Goal: Task Accomplishment & Management: Use online tool/utility

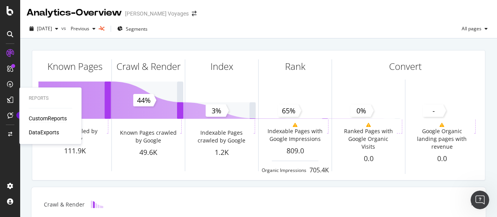
click at [40, 118] on div "CustomReports" at bounding box center [48, 119] width 38 height 8
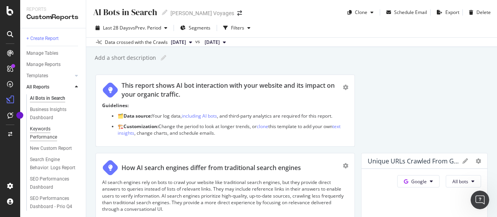
click at [45, 131] on div "Keywords Performance" at bounding box center [51, 133] width 43 height 16
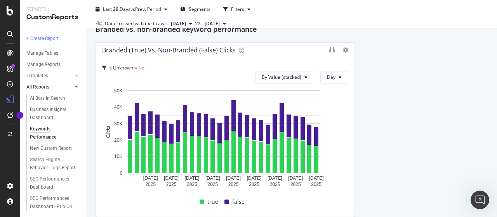
scroll to position [162, 0]
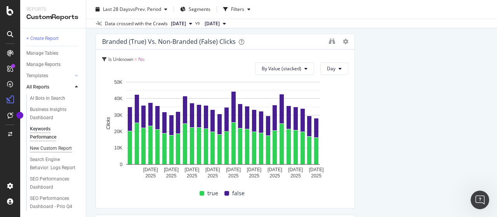
click at [50, 149] on div "New Custom Report" at bounding box center [51, 148] width 42 height 8
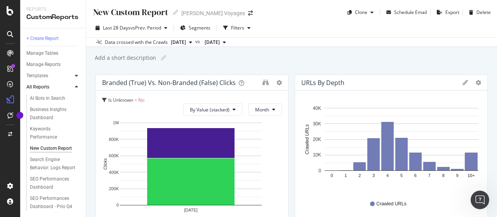
click at [73, 77] on div at bounding box center [77, 76] width 8 height 8
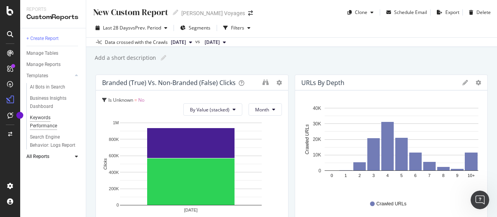
click at [56, 124] on div "Keywords Performance" at bounding box center [51, 122] width 43 height 16
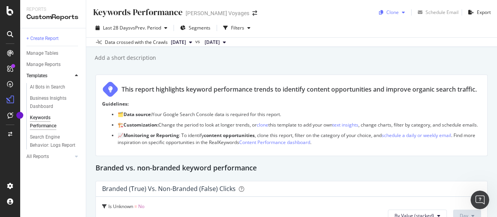
click at [391, 13] on div "Clone" at bounding box center [392, 12] width 12 height 7
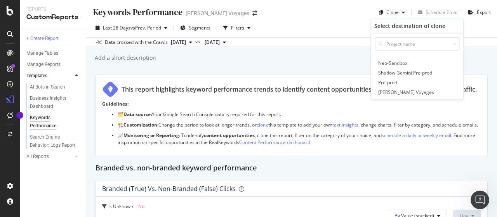
click at [298, 64] on div "Keywords Performance Keywords Performance [PERSON_NAME] Voyages Clone Select de…" at bounding box center [291, 108] width 411 height 217
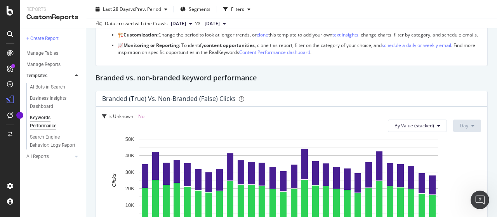
scroll to position [78, 0]
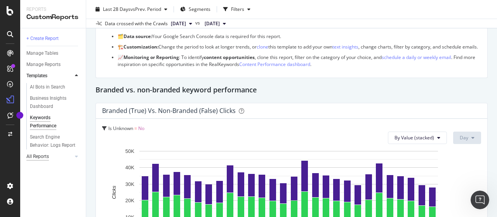
click at [45, 156] on div "All Reports" at bounding box center [37, 157] width 23 height 8
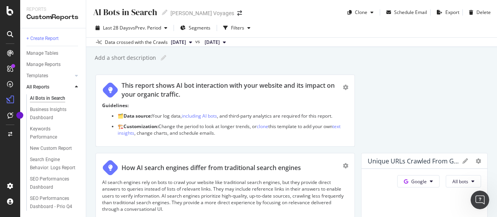
click at [71, 85] on div at bounding box center [69, 87] width 8 height 8
click at [76, 75] on icon at bounding box center [76, 75] width 3 height 5
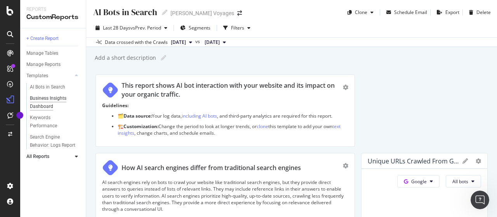
click at [49, 99] on div "Business Insights Dashboard" at bounding box center [52, 102] width 45 height 16
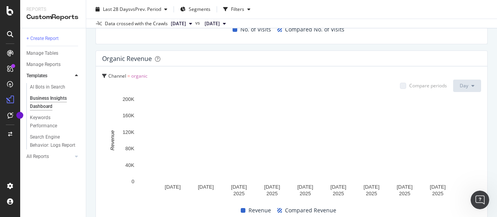
scroll to position [937, 0]
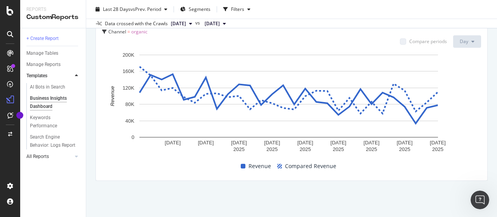
click at [49, 157] on link "All Reports" at bounding box center [49, 157] width 46 height 8
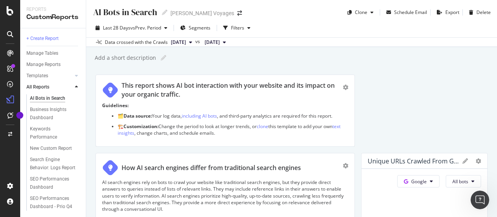
click at [301, 32] on div "Last 28 Days vs Prev. Period Segments Filters" at bounding box center [291, 30] width 411 height 16
